Goal: Task Accomplishment & Management: Complete application form

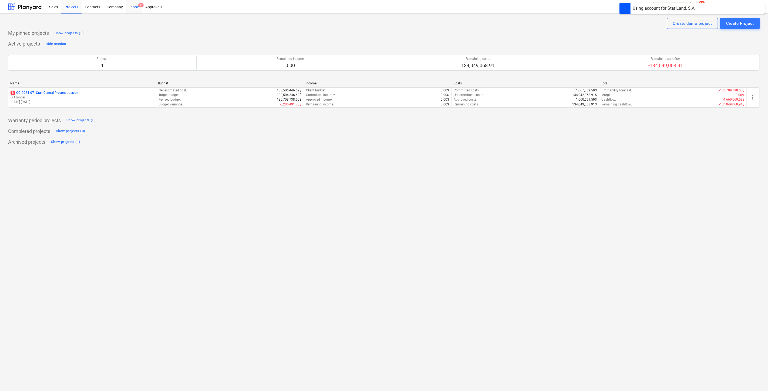
click at [136, 7] on div "Inbox 2" at bounding box center [134, 7] width 16 height 14
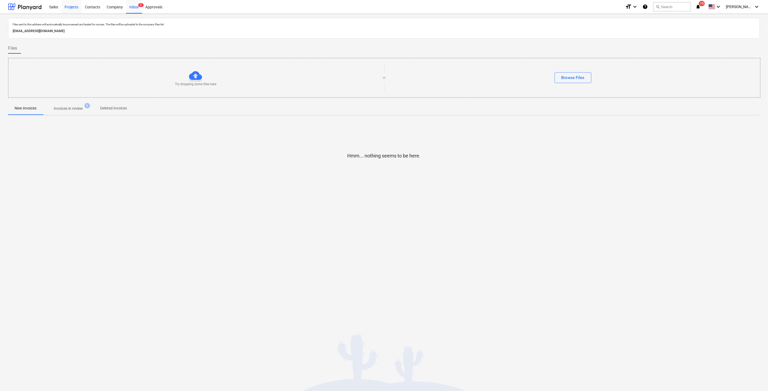
click at [72, 6] on div "Projects" at bounding box center [71, 7] width 20 height 14
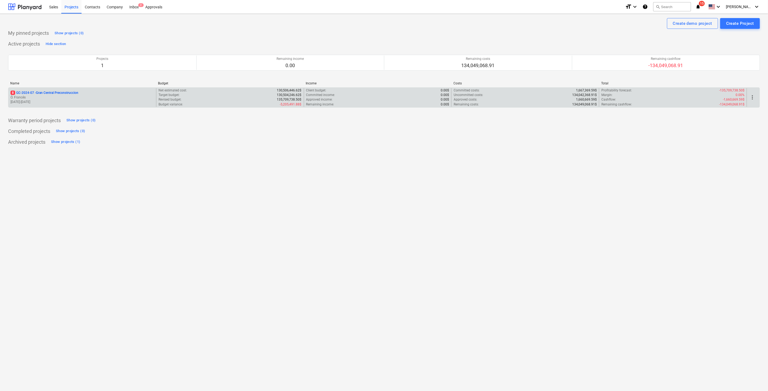
click at [24, 95] on p "Ó. Francés" at bounding box center [82, 97] width 143 height 5
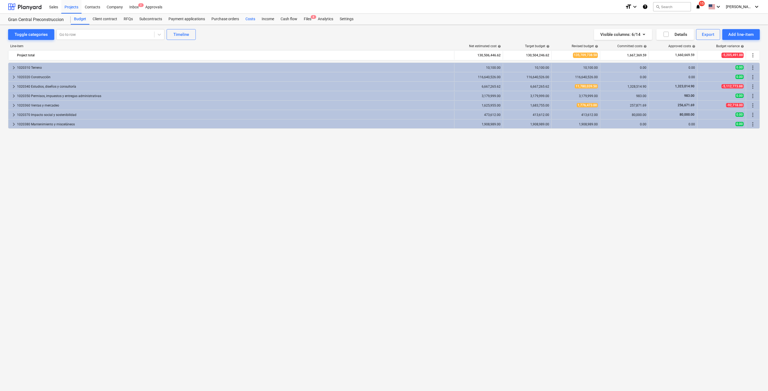
click at [252, 18] on div "Costs" at bounding box center [250, 19] width 16 height 11
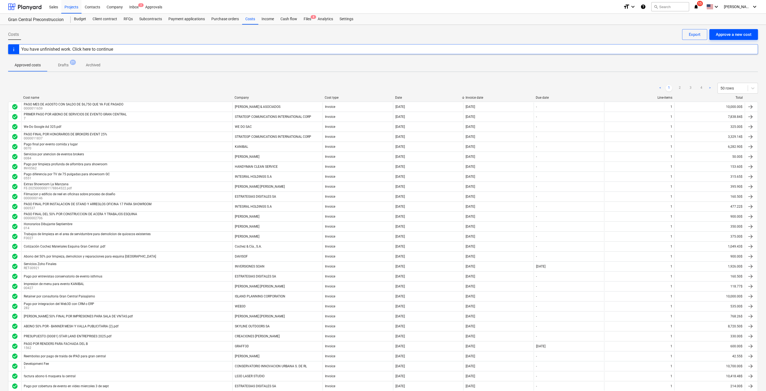
click at [745, 36] on div "Approve a new cost" at bounding box center [734, 34] width 36 height 7
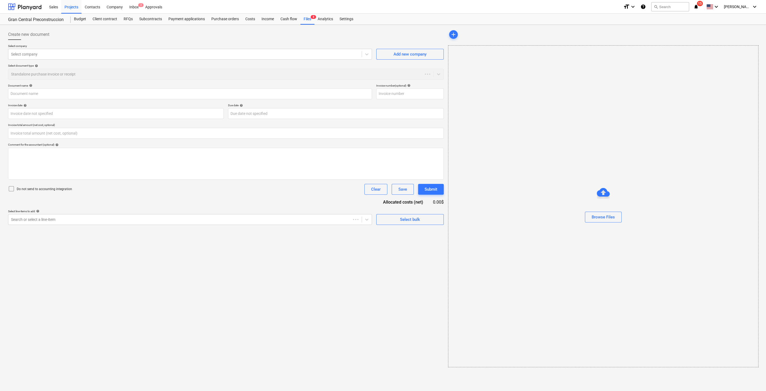
type input "0.00"
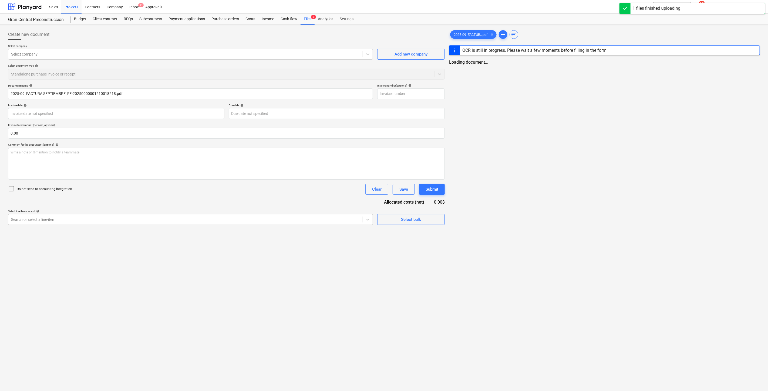
type input "2025-09_FACTURA SEPTIEMBRE_FE-20250000001210018218.pdf"
click at [88, 56] on div at bounding box center [185, 54] width 348 height 5
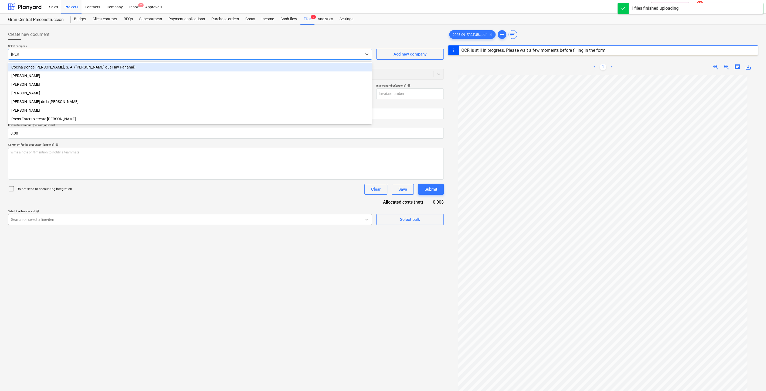
type input "[PERSON_NAME]"
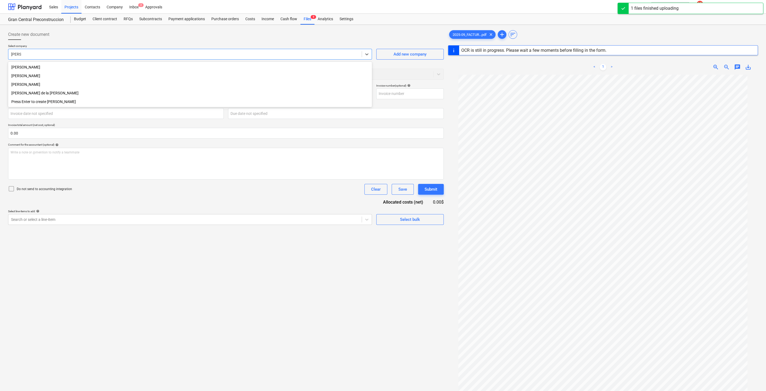
click at [76, 84] on div "[PERSON_NAME]" at bounding box center [190, 84] width 364 height 9
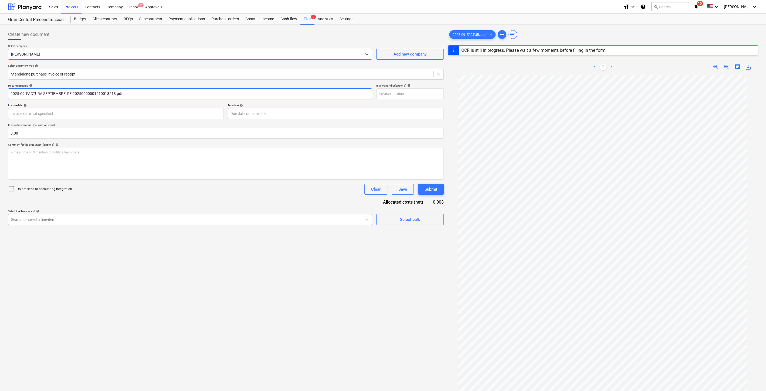
click at [30, 91] on input "2025-09_FACTURA SEPTIEMBRE_FE-20250000001210018218.pdf" at bounding box center [190, 94] width 364 height 11
type input "1"
drag, startPoint x: 20, startPoint y: 93, endPoint x: 2, endPoint y: 91, distance: 17.6
click at [2, 92] on div "Create new document Select company [PERSON_NAME] Add new company Select documen…" at bounding box center [383, 235] width 766 height 421
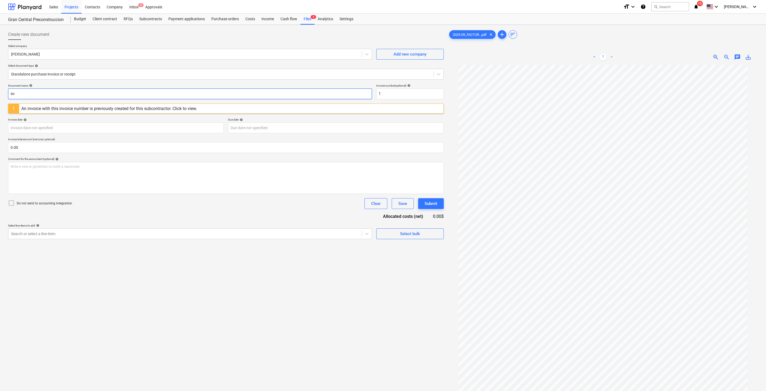
type input "s"
type input "REGISTRO. YA FUE PAGADA"
click at [419, 97] on input "1" at bounding box center [409, 94] width 67 height 11
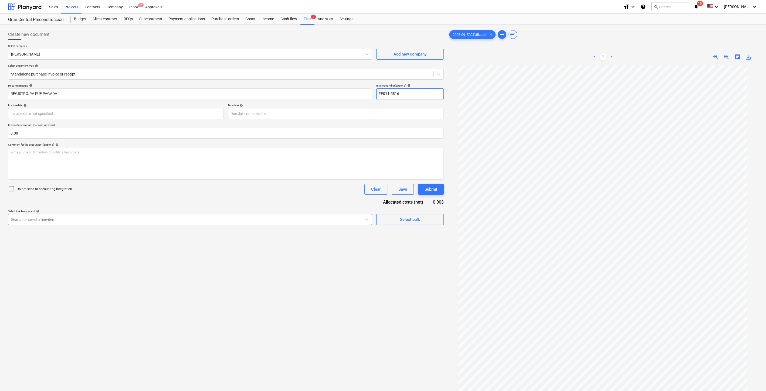
type input "FE011-5816"
click at [159, 219] on div at bounding box center [185, 219] width 348 height 5
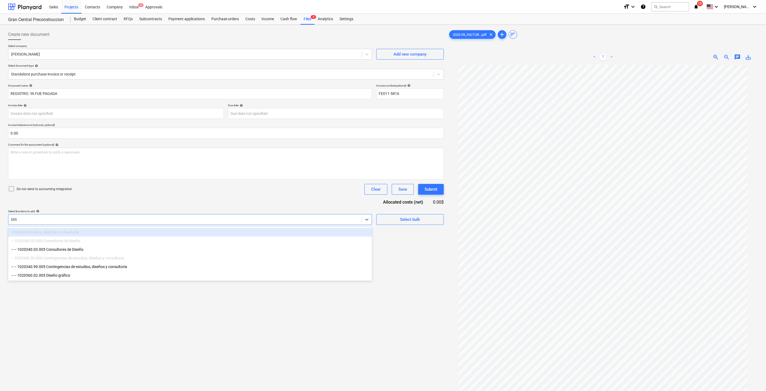
type input "DISE"
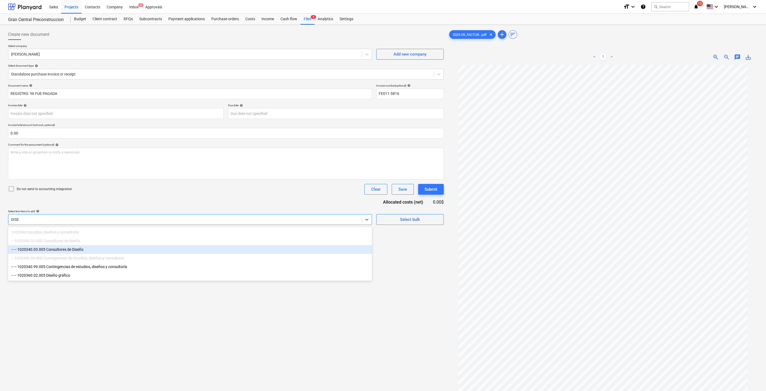
click at [64, 248] on div "-- -- 1020340.03.005 Consultores de Diseño" at bounding box center [190, 249] width 364 height 9
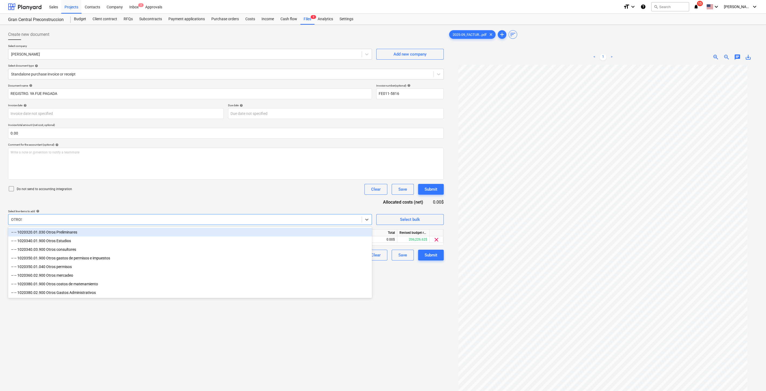
type input "OTROS C"
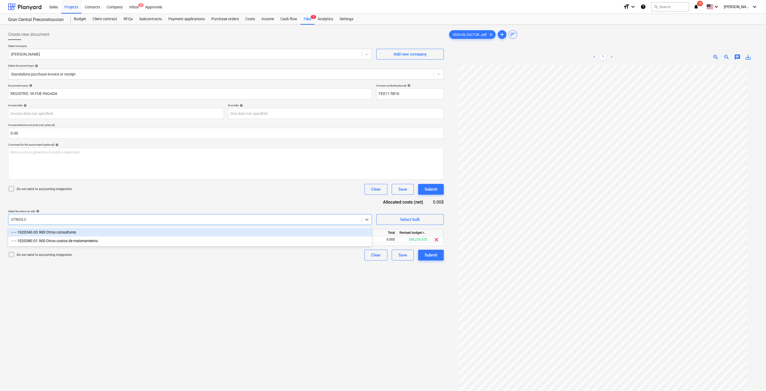
click at [114, 232] on div "-- -- 1020340.03.900 Otros consultores" at bounding box center [190, 232] width 364 height 9
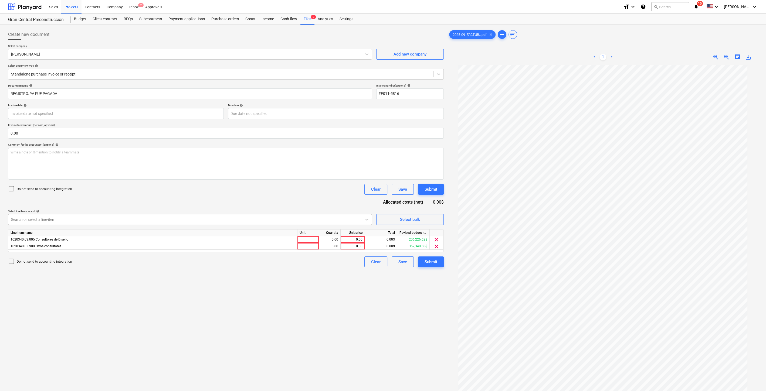
click at [387, 347] on div "Create new document Select company [PERSON_NAME] Add new company Select documen…" at bounding box center [226, 235] width 440 height 416
click at [437, 245] on span "clear" at bounding box center [436, 246] width 6 height 6
click at [360, 238] on div "0.00" at bounding box center [353, 239] width 20 height 7
type input "4280"
click at [258, 265] on div "Create new document Select company [PERSON_NAME] Add new company Select documen…" at bounding box center [226, 235] width 440 height 416
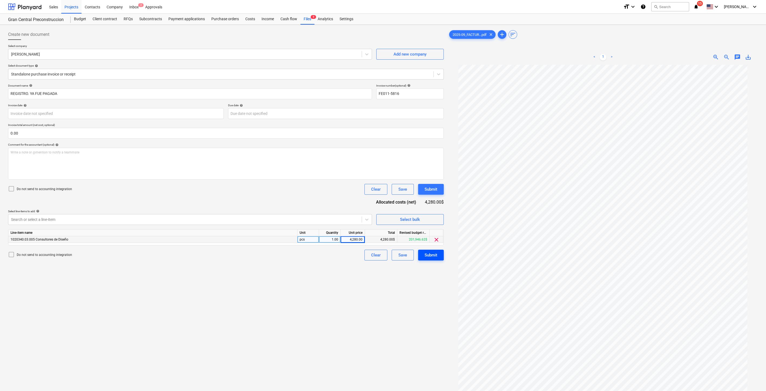
click at [428, 260] on button "Submit" at bounding box center [431, 255] width 26 height 11
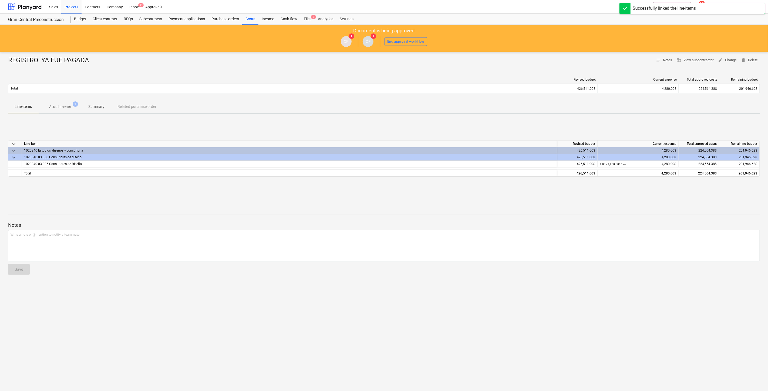
drag, startPoint x: 245, startPoint y: 17, endPoint x: 337, endPoint y: 2, distance: 93.0
click at [245, 17] on div "Costs" at bounding box center [250, 19] width 16 height 11
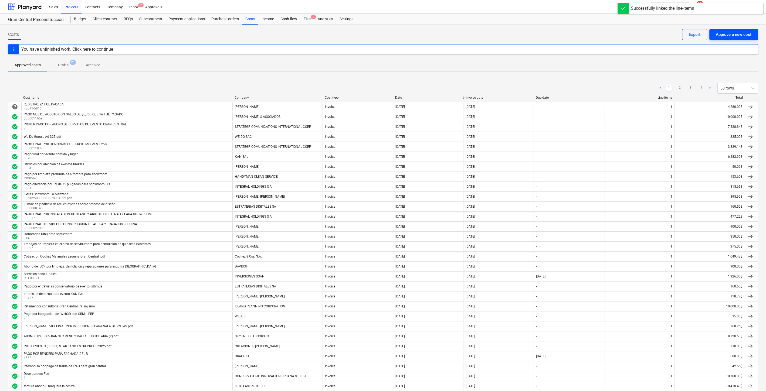
click at [737, 34] on div "Approve a new cost" at bounding box center [734, 34] width 36 height 7
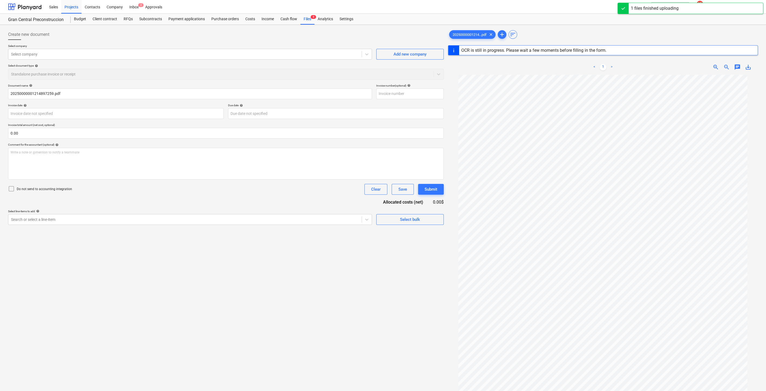
type input "1"
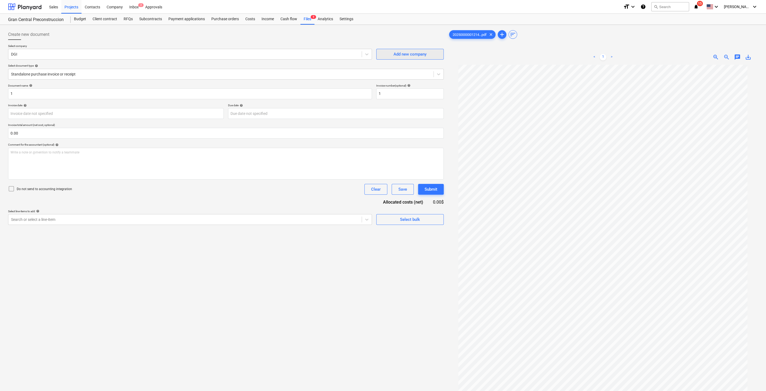
click at [394, 55] on div "Add new company" at bounding box center [410, 54] width 33 height 7
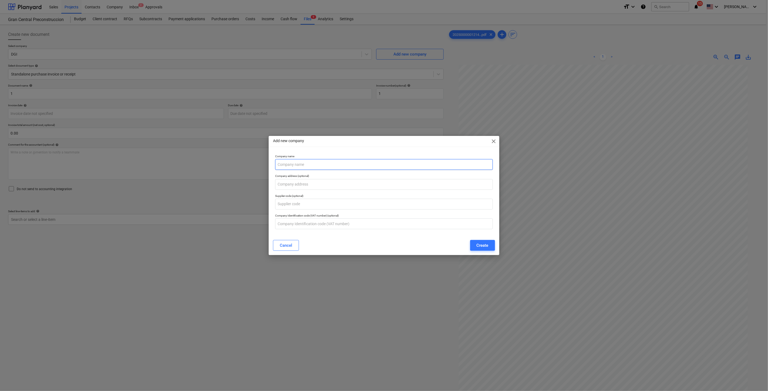
click at [292, 162] on input "text" at bounding box center [383, 164] width 217 height 11
type input "k"
type input "[PERSON_NAME] [PERSON_NAME]"
click at [490, 246] on button "Create" at bounding box center [482, 245] width 25 height 11
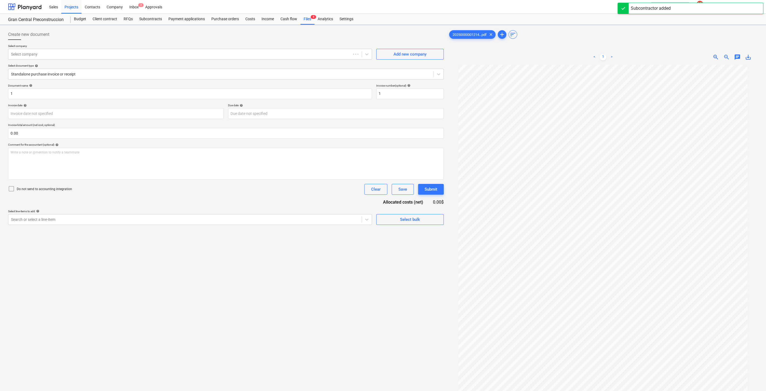
click at [90, 88] on p "Document name help" at bounding box center [190, 86] width 364 height 5
click at [104, 89] on input "1" at bounding box center [190, 94] width 364 height 11
type input "Pago por servicios de consultoria para The Wesley"
type input "FE011-8177"
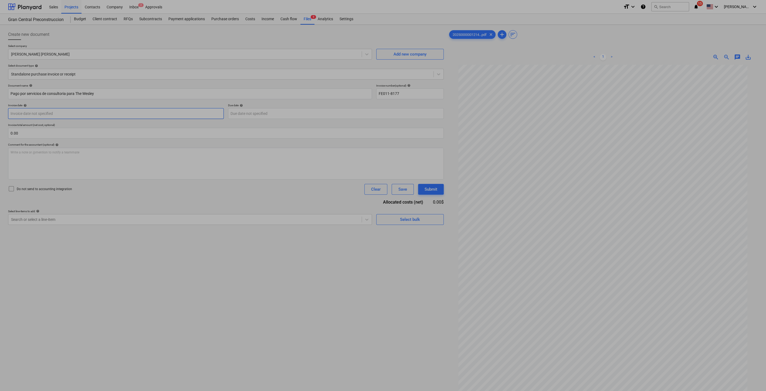
click at [111, 112] on body "Sales Projects Contacts Company Inbox 2 Approvals format_size keyboard_arrow_do…" at bounding box center [383, 195] width 766 height 391
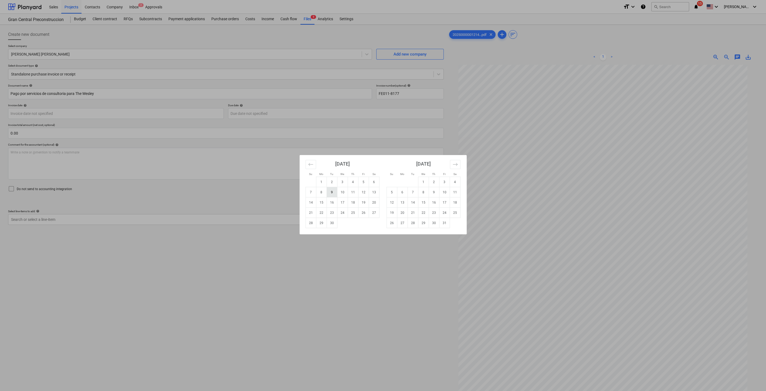
click at [334, 191] on td "9" at bounding box center [332, 192] width 11 height 10
type input "[DATE]"
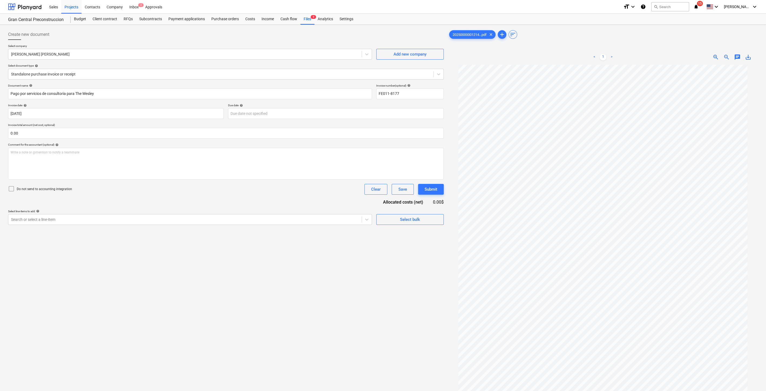
click at [229, 213] on p "Select line-items to add help" at bounding box center [190, 212] width 364 height 5
click at [227, 217] on div at bounding box center [185, 219] width 348 height 5
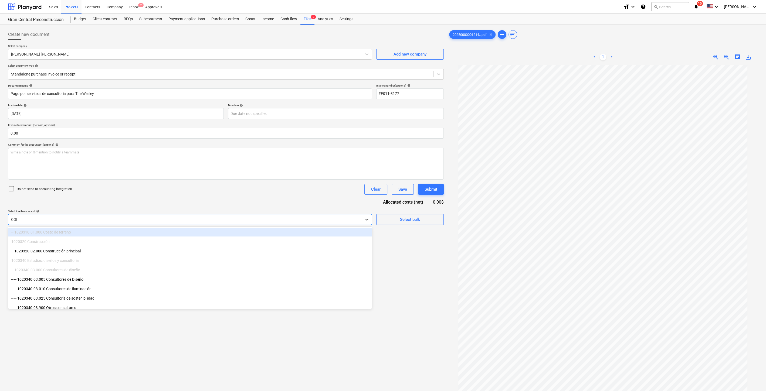
type input "CONS"
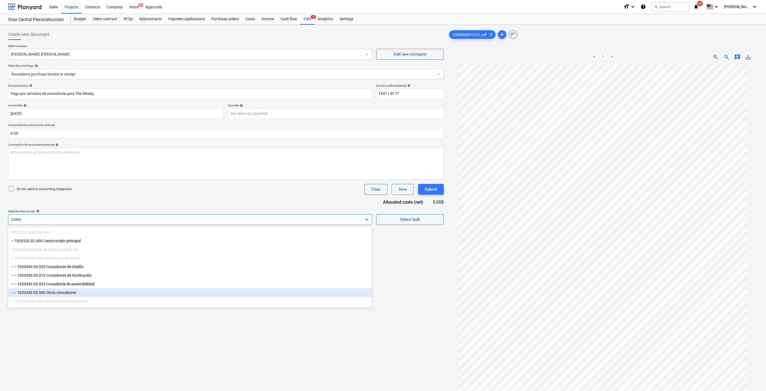
click at [82, 293] on div "-- -- 1020340.03.900 Otros consultores" at bounding box center [190, 293] width 364 height 9
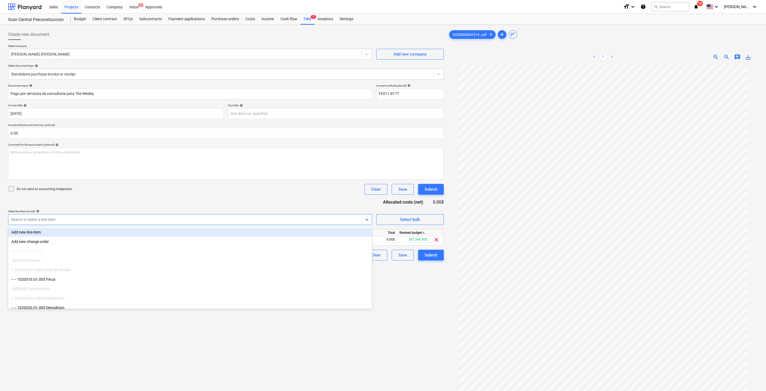
click at [405, 293] on div "Create new document Select company [PERSON_NAME] [PERSON_NAME] Add new company …" at bounding box center [226, 235] width 440 height 416
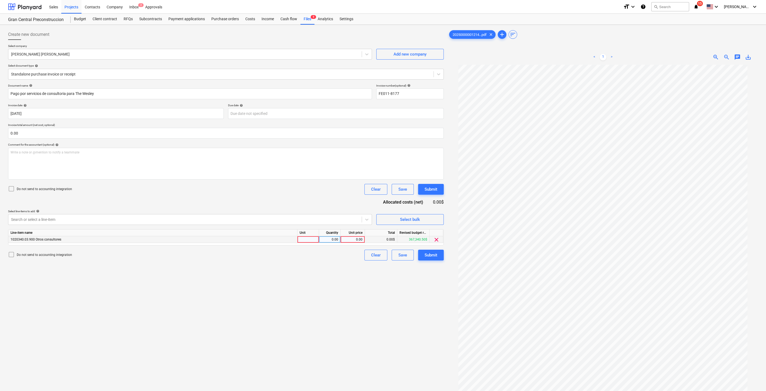
click at [358, 239] on div "0.00" at bounding box center [353, 239] width 20 height 7
type input "2000"
click at [357, 293] on div "Create new document Select company [PERSON_NAME] [PERSON_NAME] Add new company …" at bounding box center [226, 235] width 440 height 416
click at [427, 253] on div "Submit" at bounding box center [431, 255] width 13 height 7
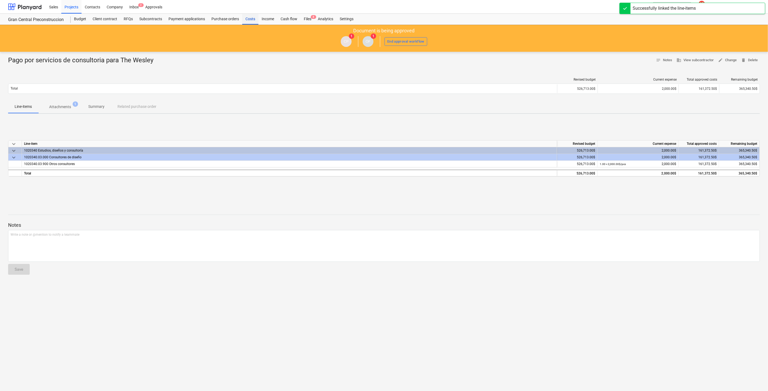
click at [249, 17] on div "Costs" at bounding box center [250, 19] width 16 height 11
